Goal: Find specific page/section: Locate a particular part of the current website

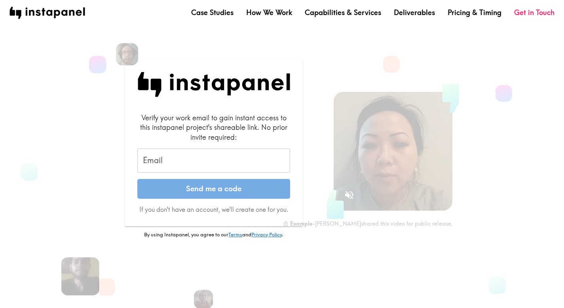
click at [259, 166] on input "Email" at bounding box center [213, 161] width 153 height 25
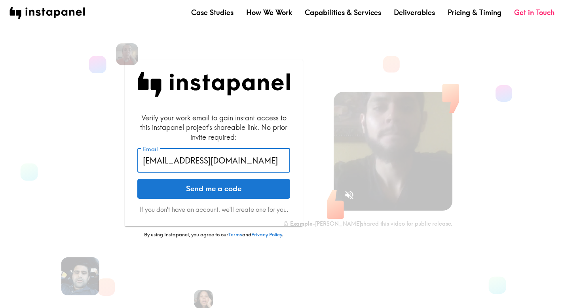
type input "[EMAIL_ADDRESS][DOMAIN_NAME]"
click at [137, 179] on button "Send me a code" at bounding box center [213, 189] width 153 height 20
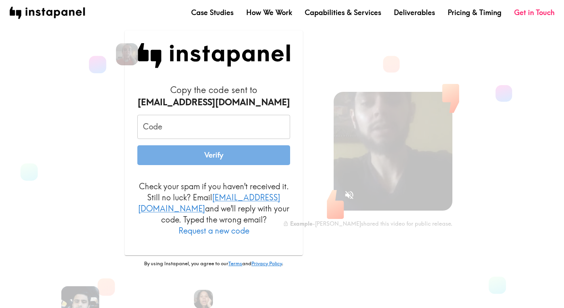
click at [227, 134] on input "Code" at bounding box center [213, 127] width 153 height 25
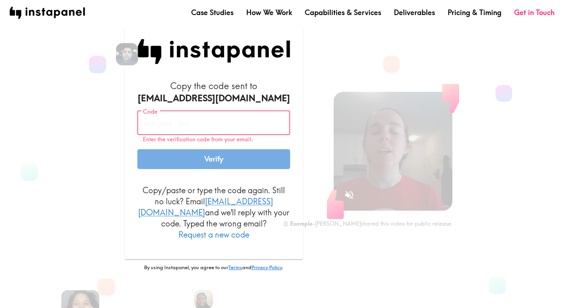
paste input "4A7_mkq_23Q"
type input "4A7_mkq_23Q"
click at [203, 165] on button "Verify" at bounding box center [213, 159] width 153 height 20
